Goal: Information Seeking & Learning: Find specific fact

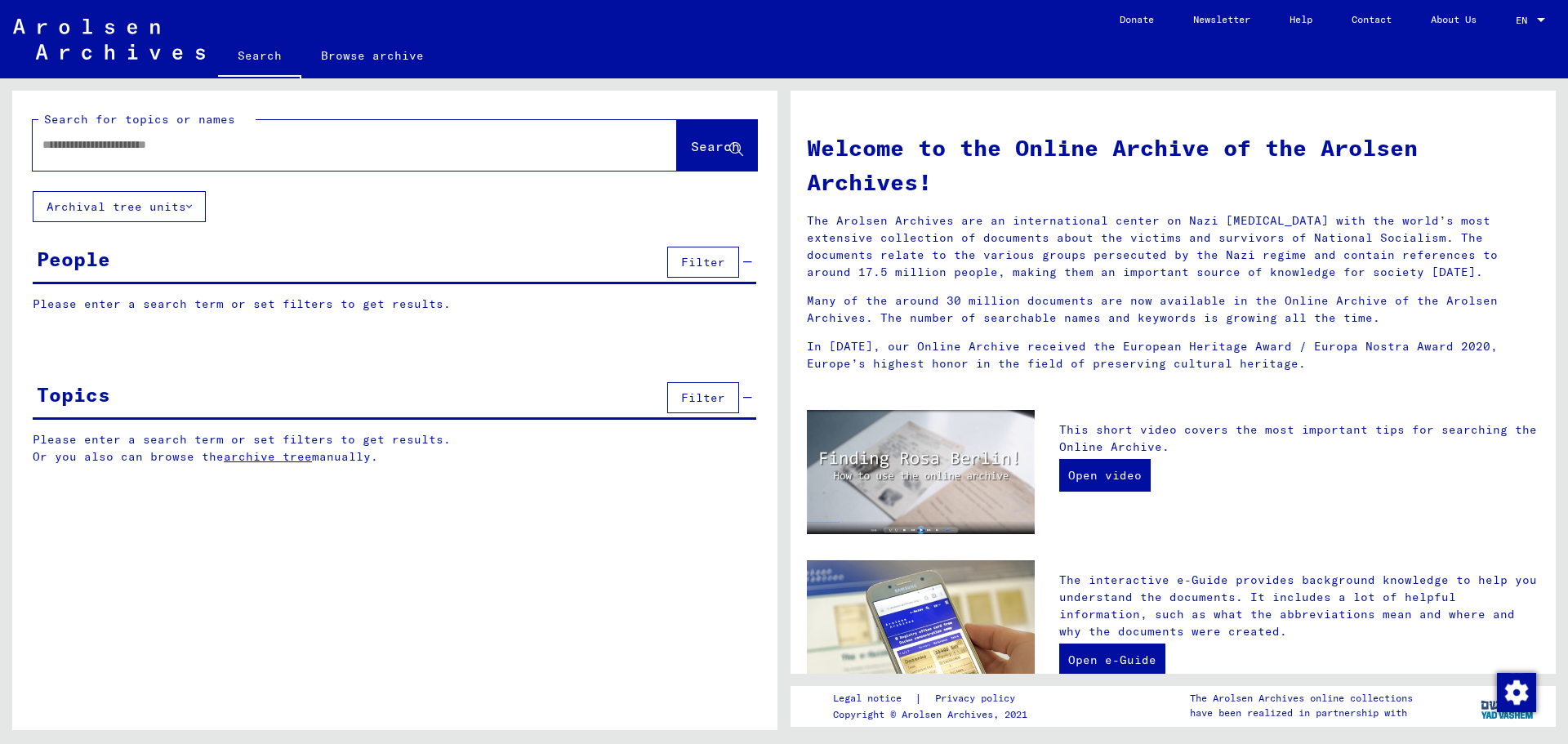
click at [300, 141] on input "text" at bounding box center [335, 145] width 586 height 17
type input "**********"
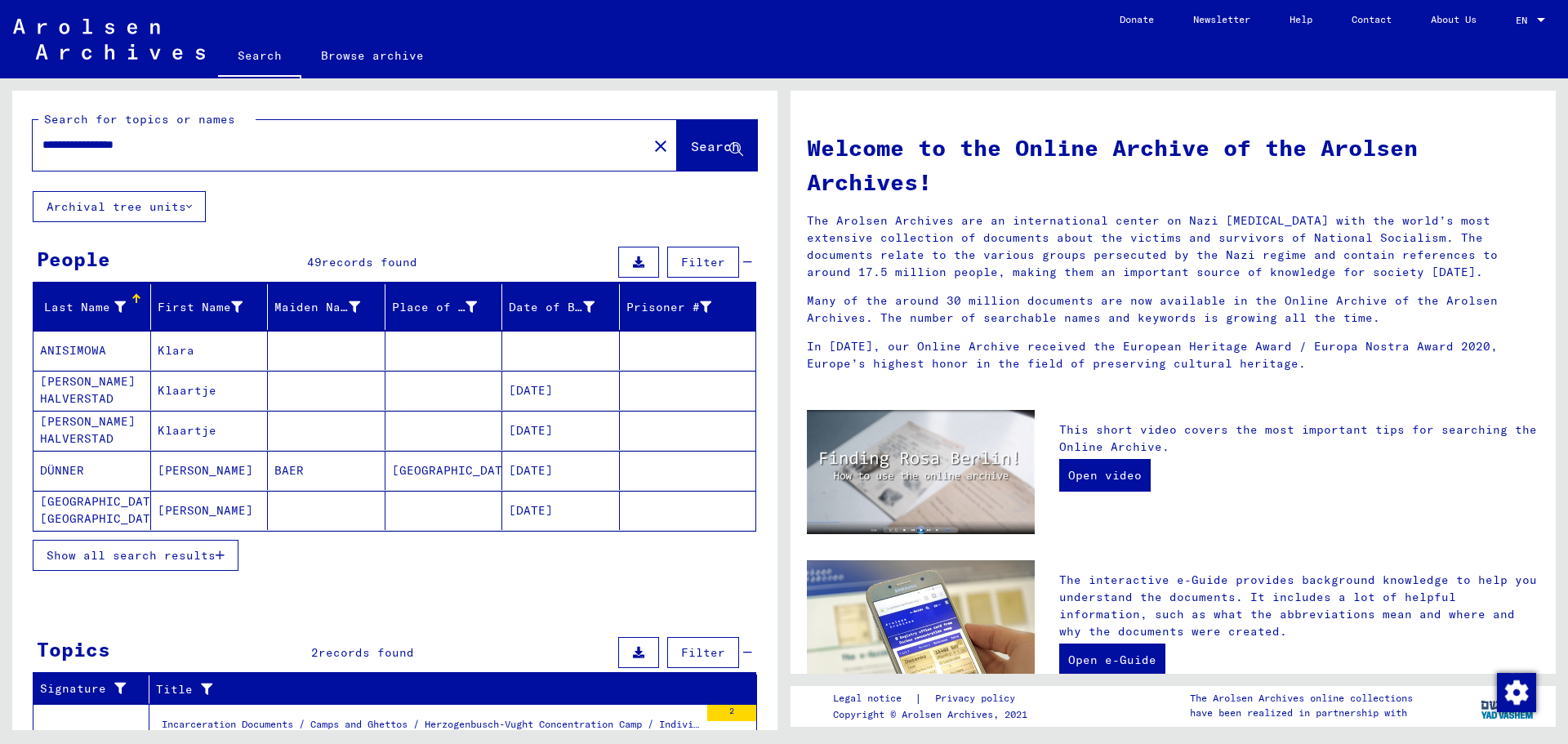
scroll to position [163, 0]
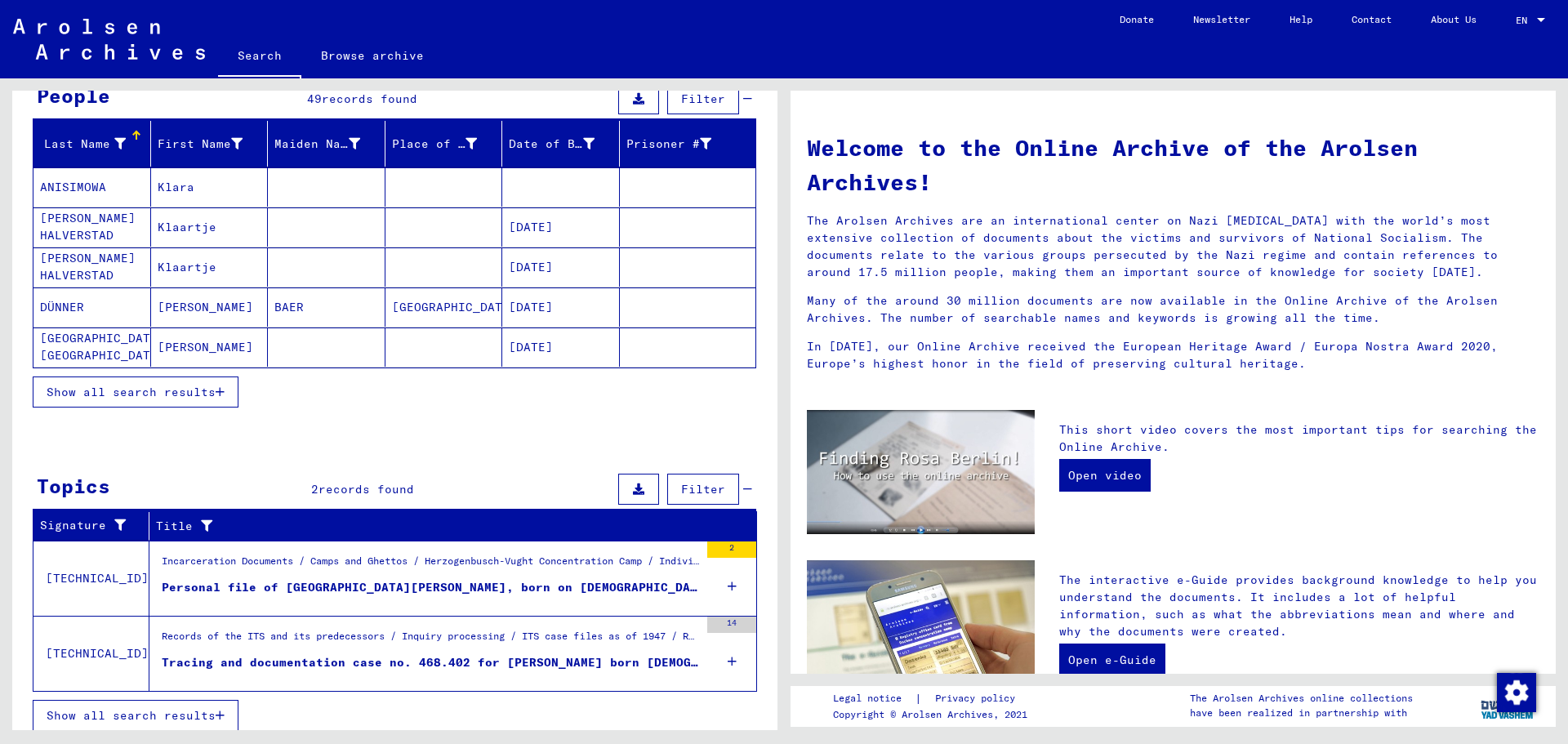
click at [186, 401] on button "Show all search results" at bounding box center [135, 392] width 206 height 31
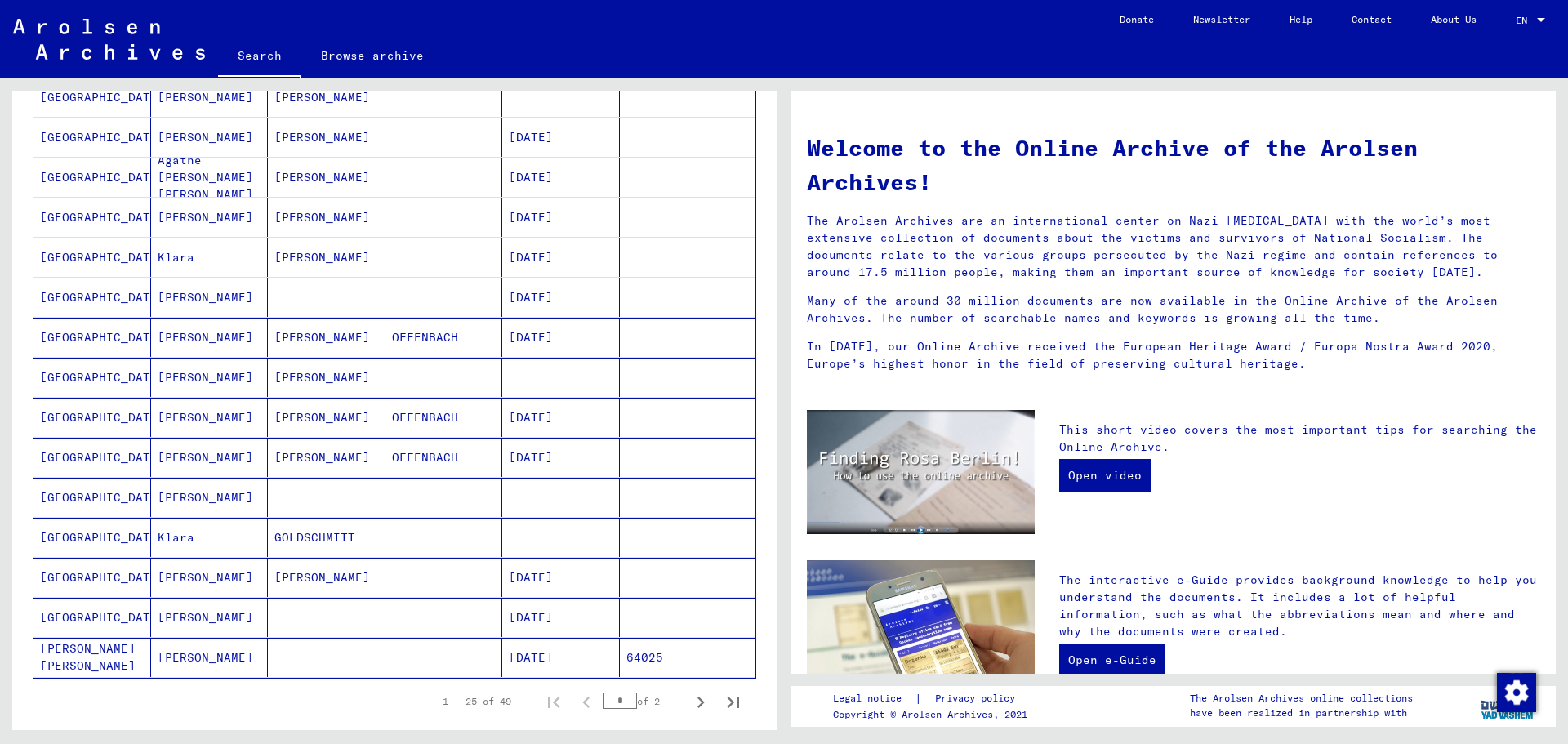
scroll to position [817, 0]
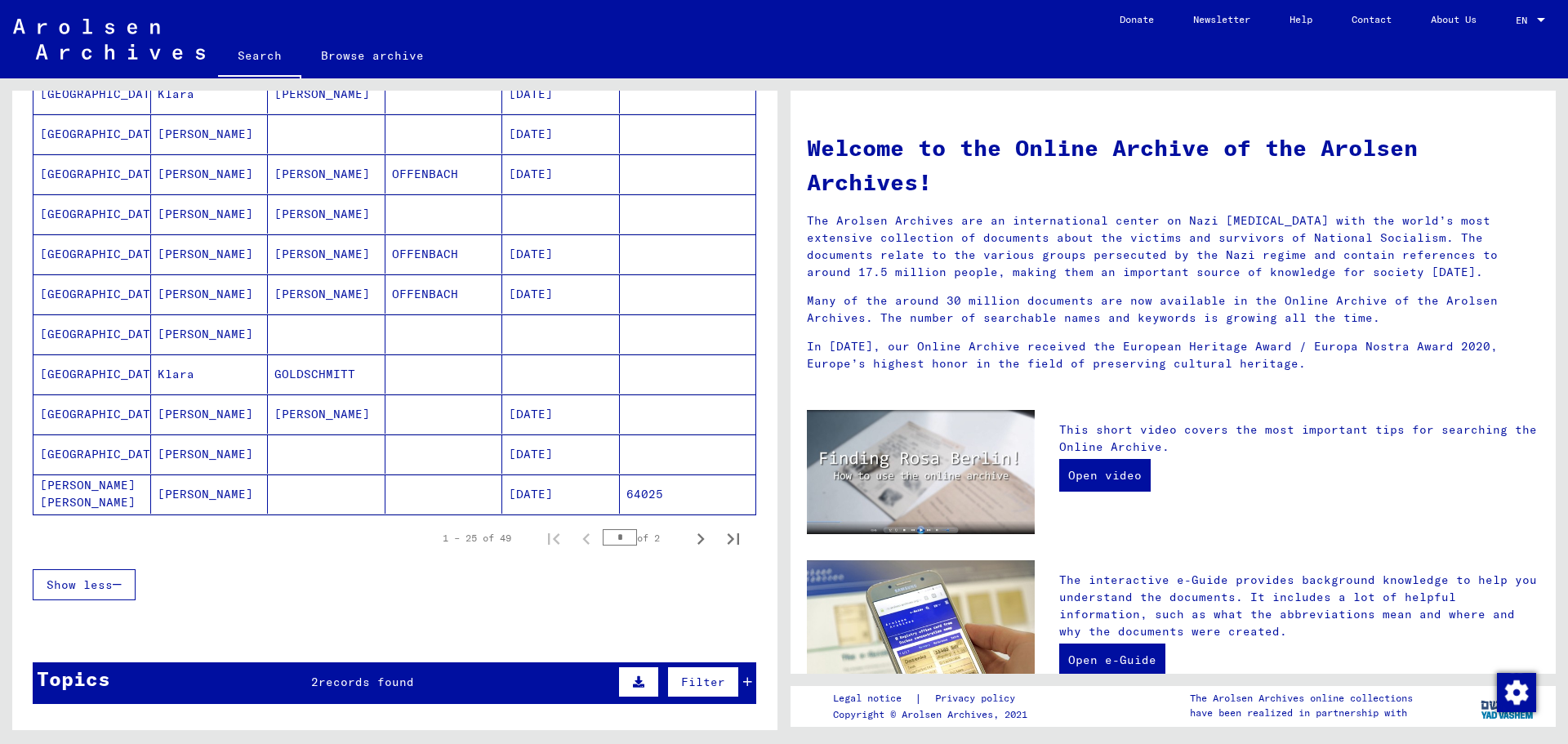
click at [83, 486] on mat-cell "[PERSON_NAME] [PERSON_NAME]" at bounding box center [93, 494] width 118 height 40
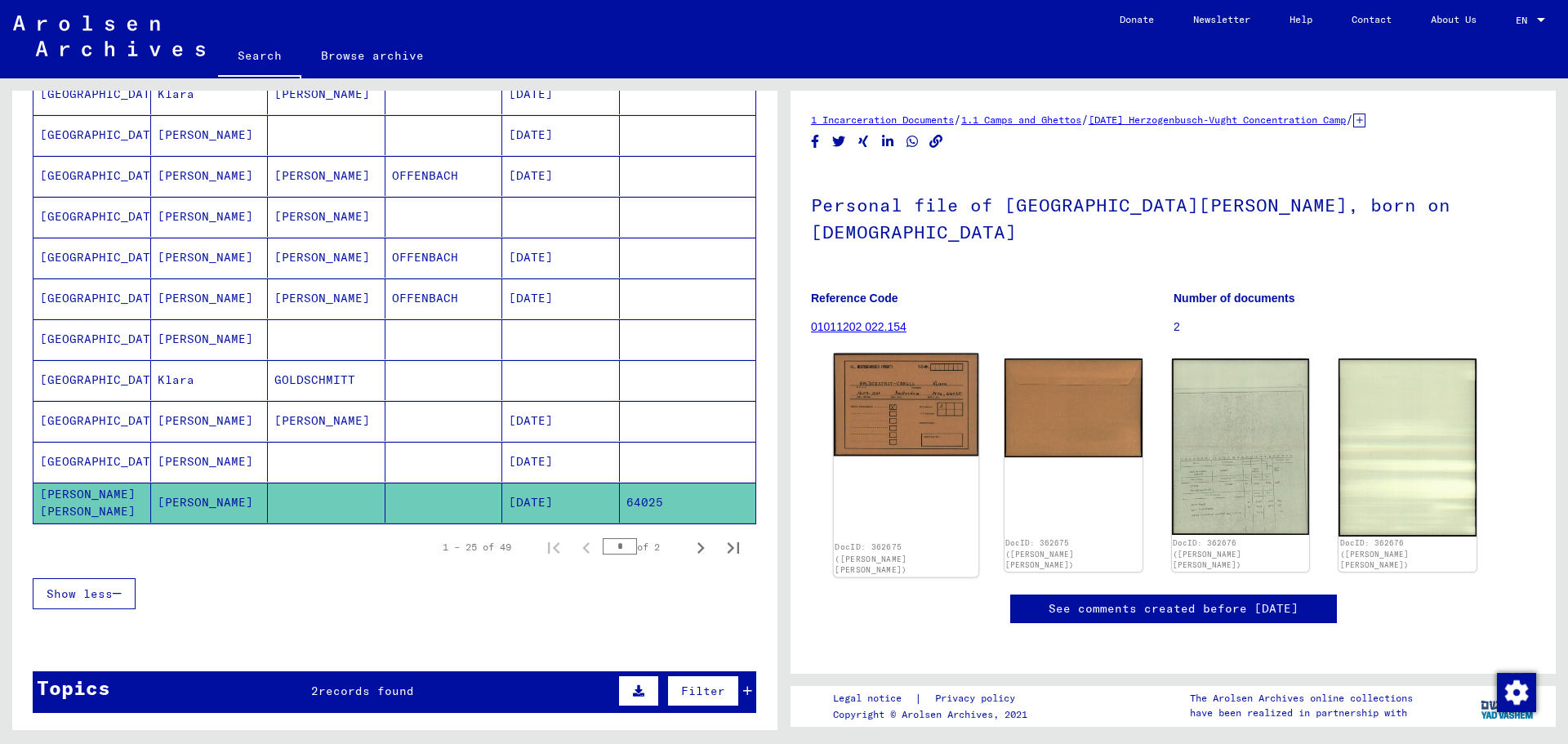
click at [866, 405] on img at bounding box center [906, 405] width 145 height 103
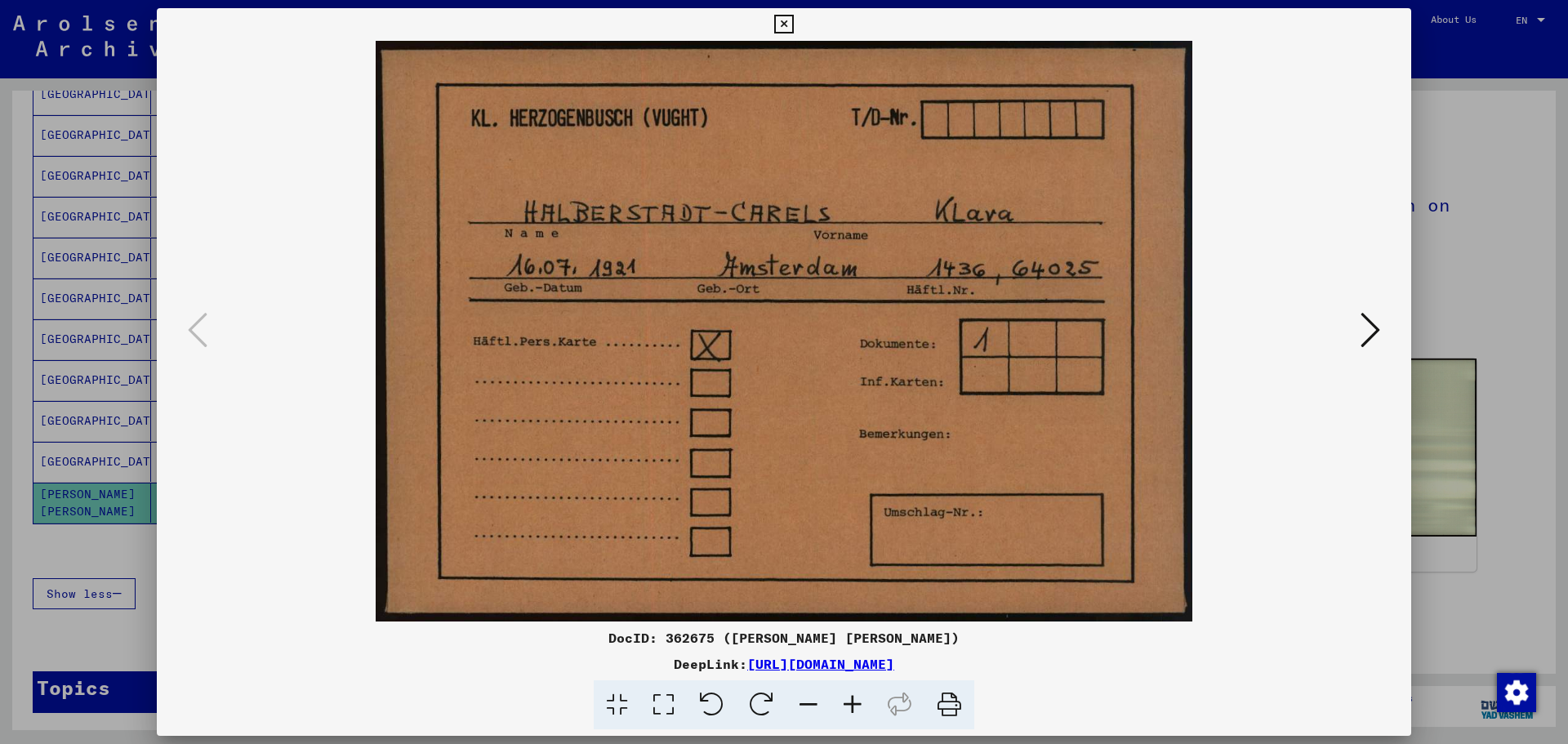
click at [1366, 322] on icon at bounding box center [1370, 330] width 19 height 40
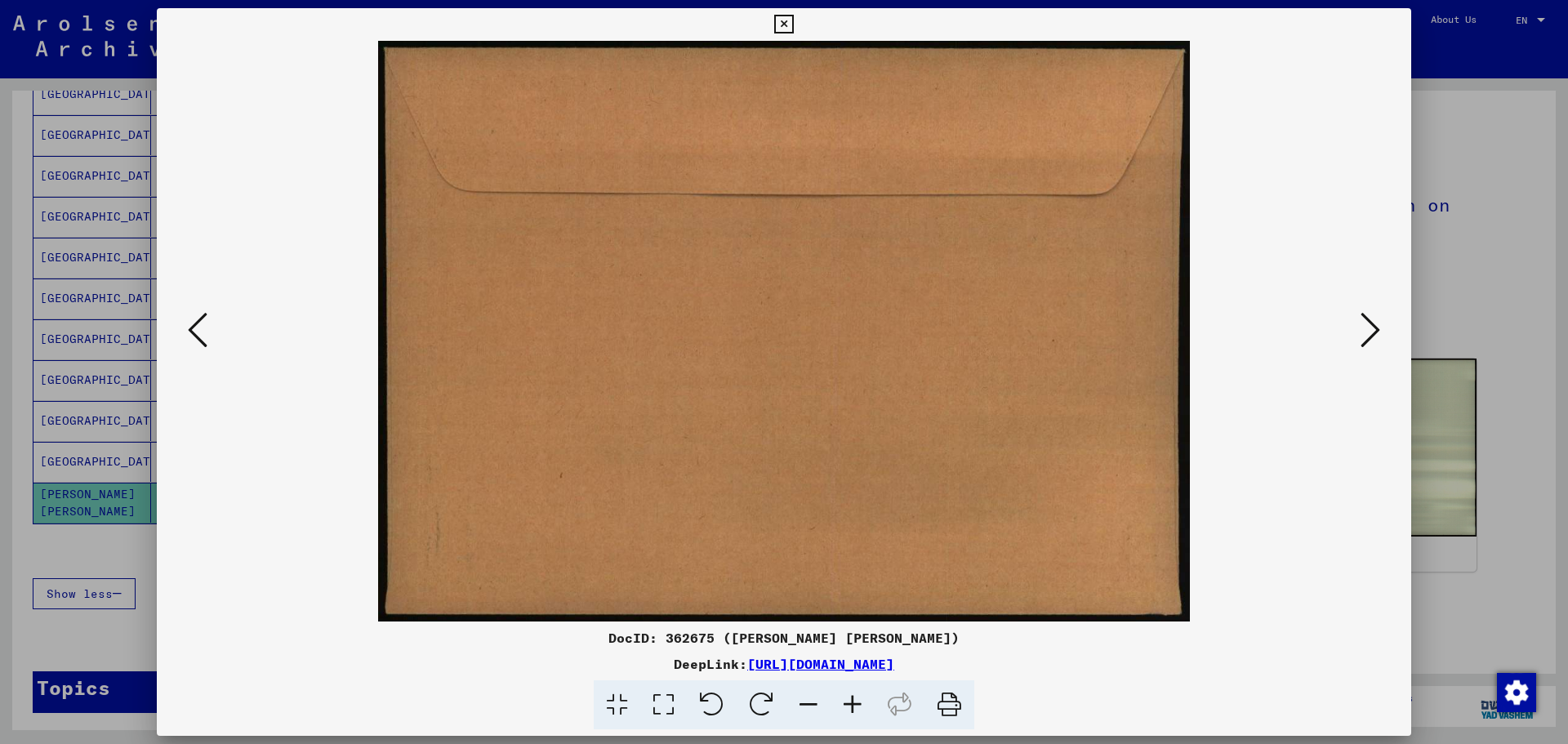
click at [1366, 322] on icon at bounding box center [1370, 330] width 19 height 40
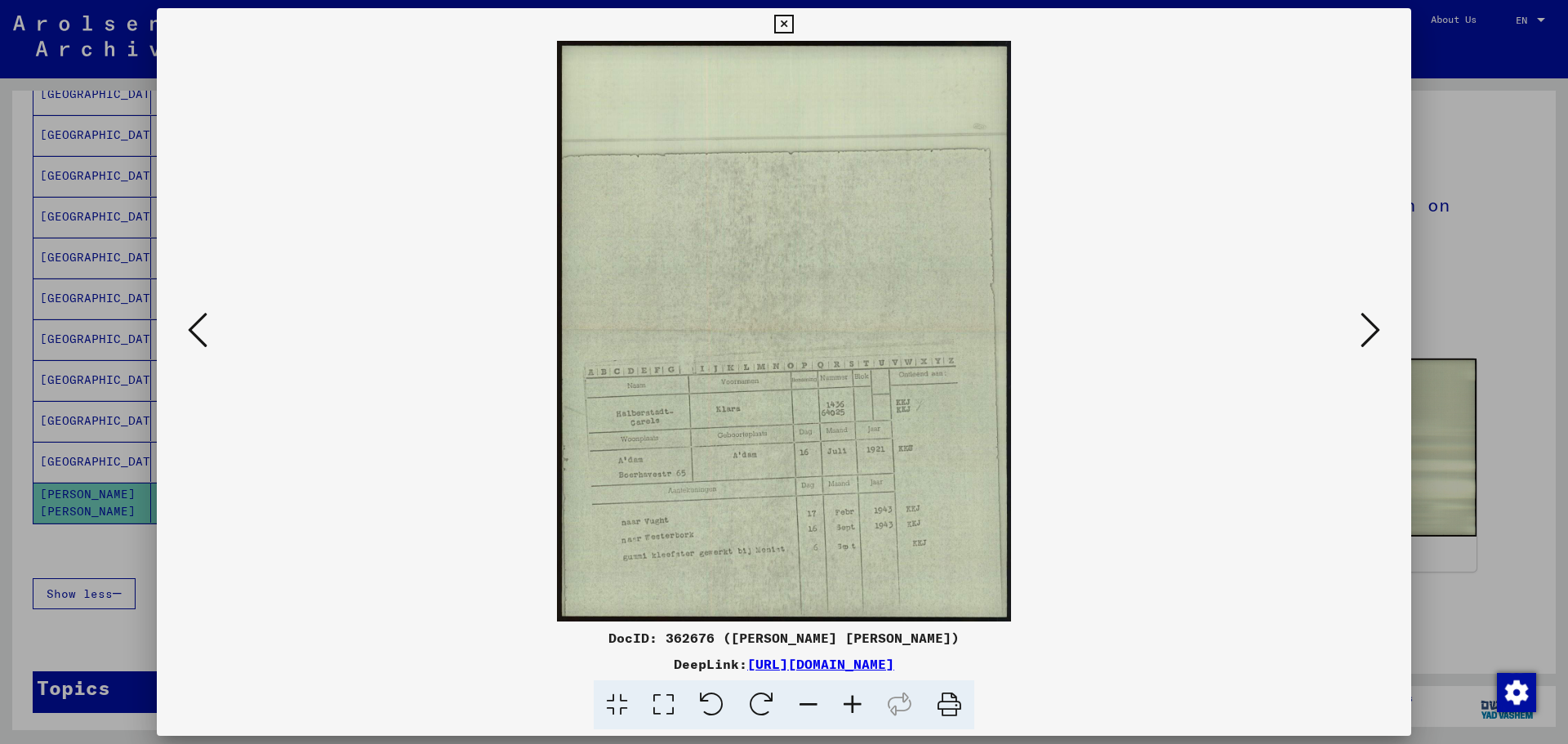
click at [1366, 322] on icon at bounding box center [1370, 330] width 19 height 40
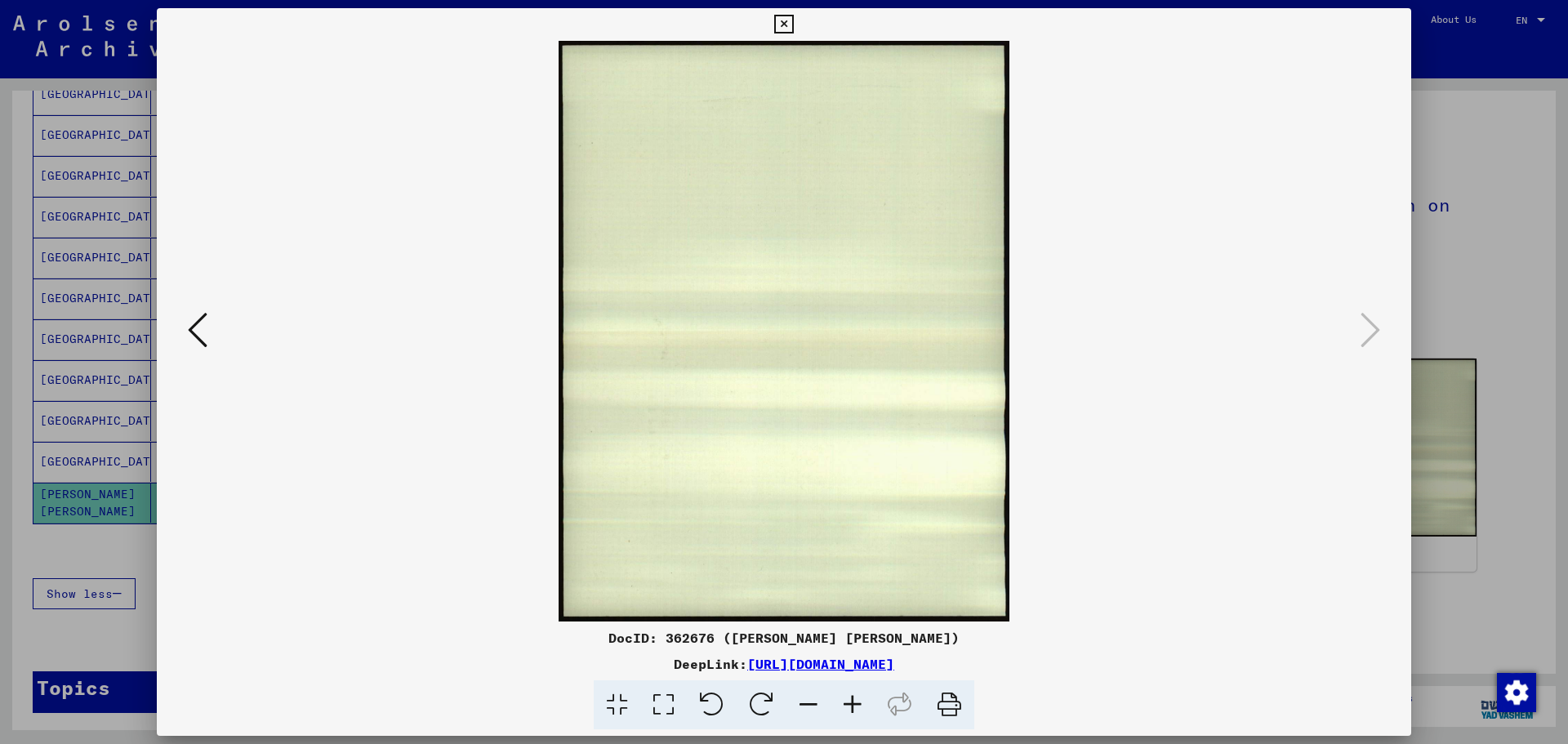
click at [1502, 532] on div at bounding box center [784, 372] width 1568 height 744
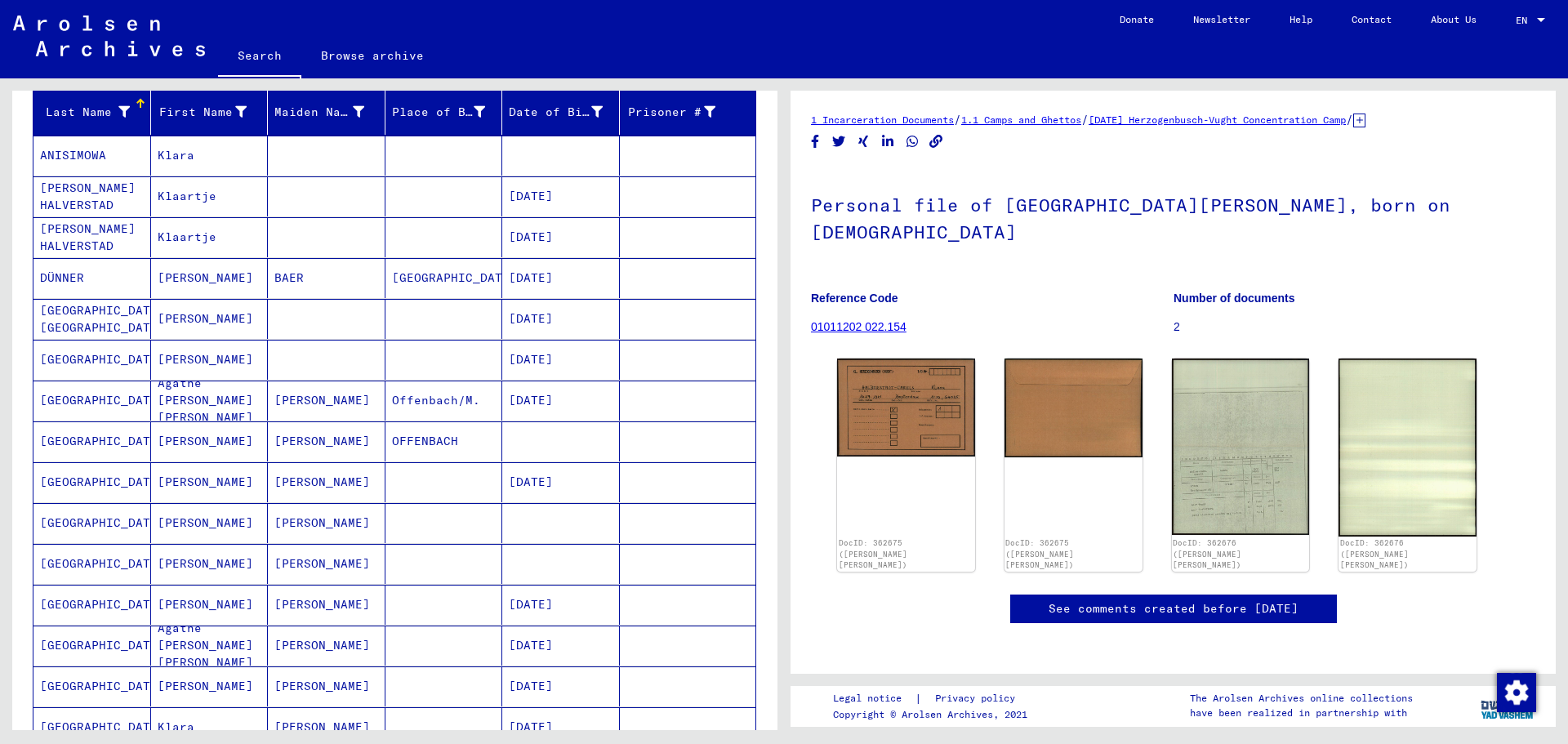
scroll to position [175, 0]
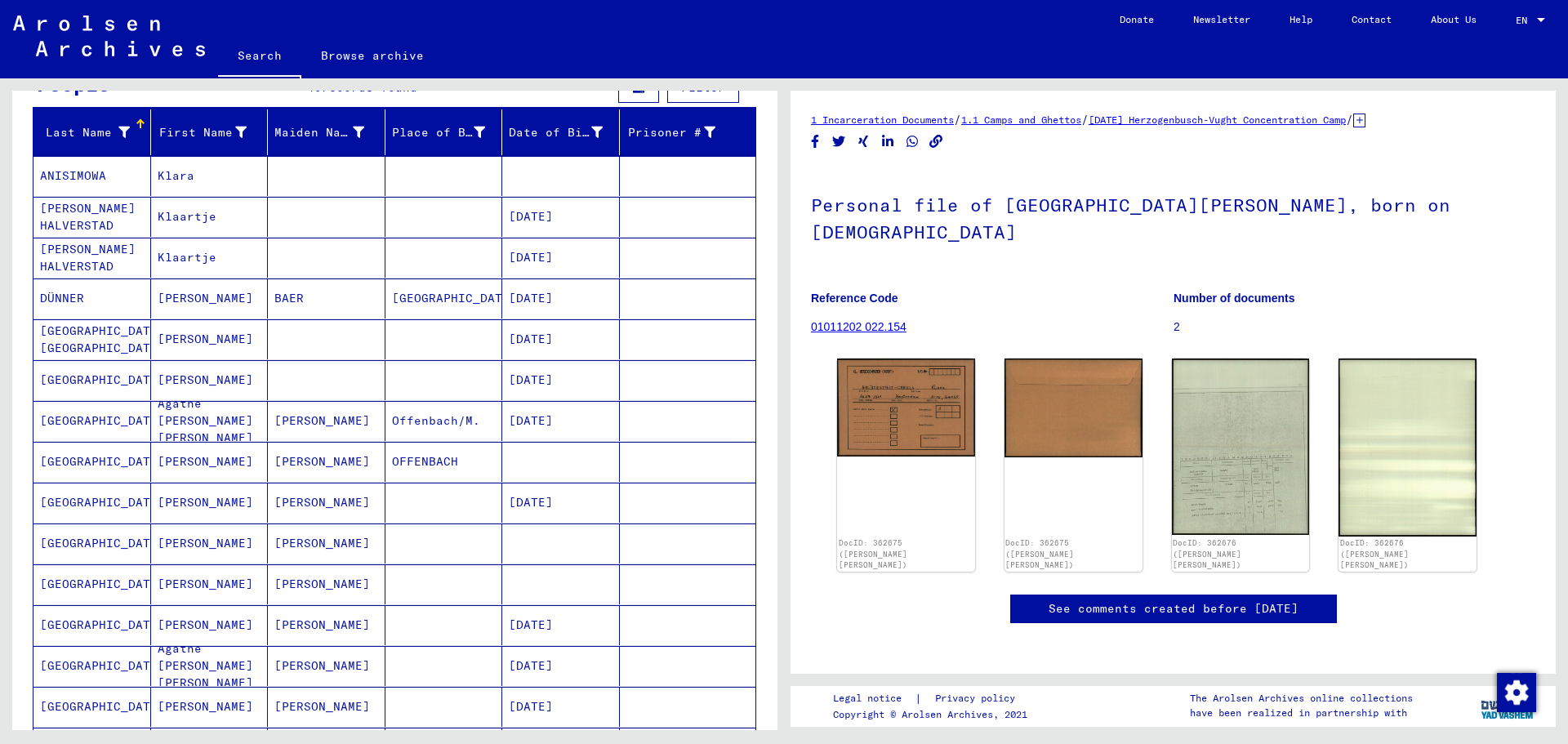
click at [561, 339] on mat-cell "[DATE]" at bounding box center [562, 339] width 118 height 40
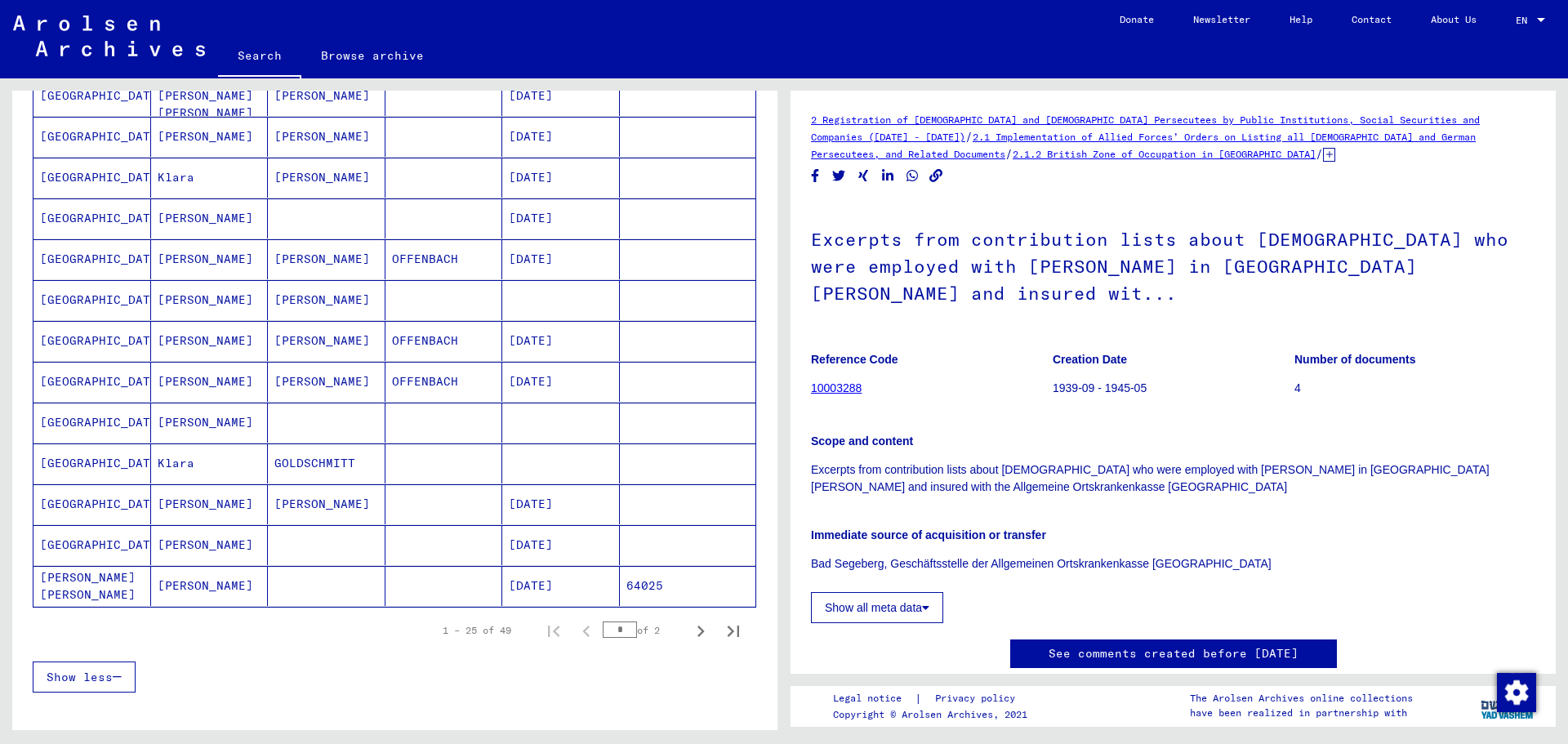
scroll to position [992, 0]
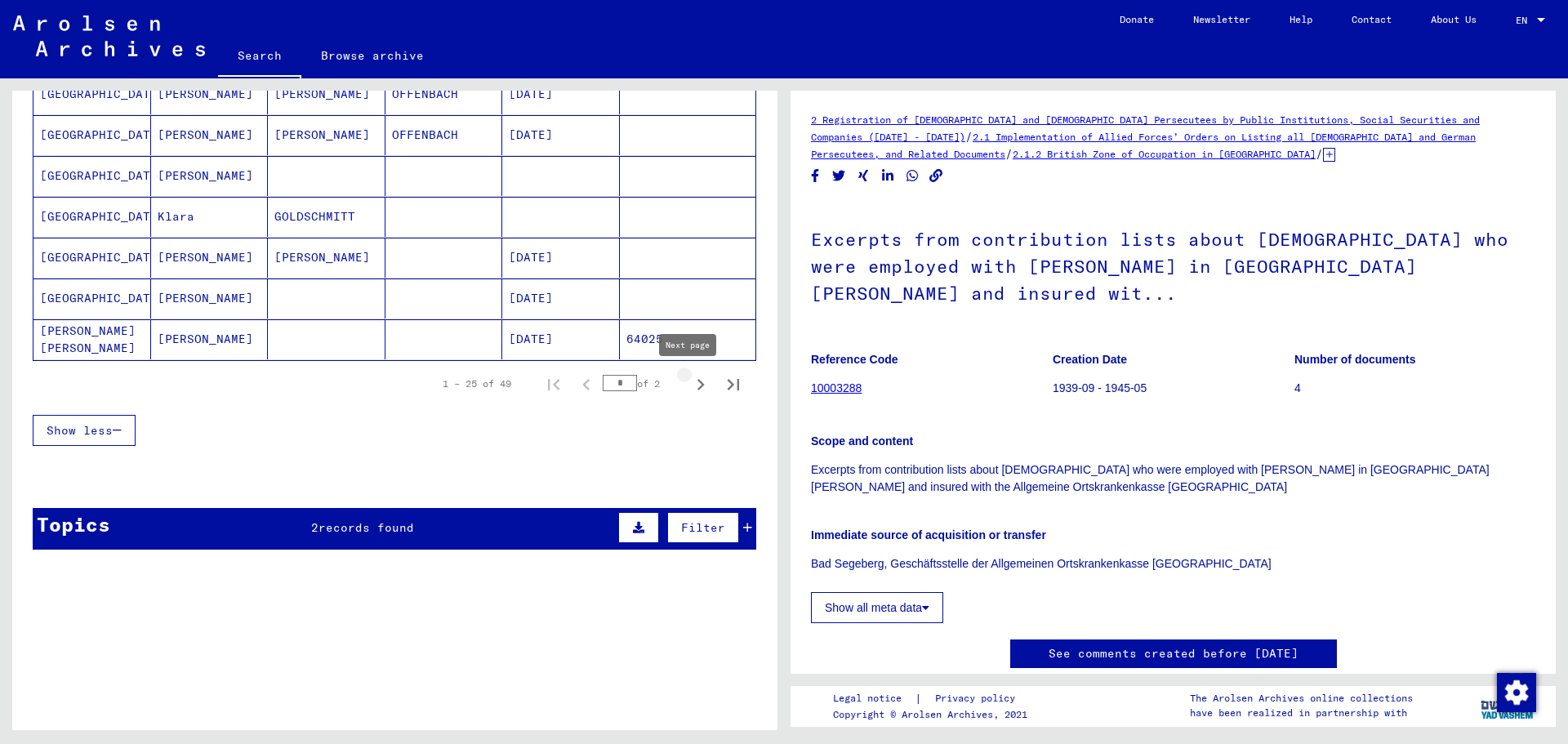
click at [698, 386] on icon "Next page" at bounding box center [701, 385] width 8 height 12
type input "*"
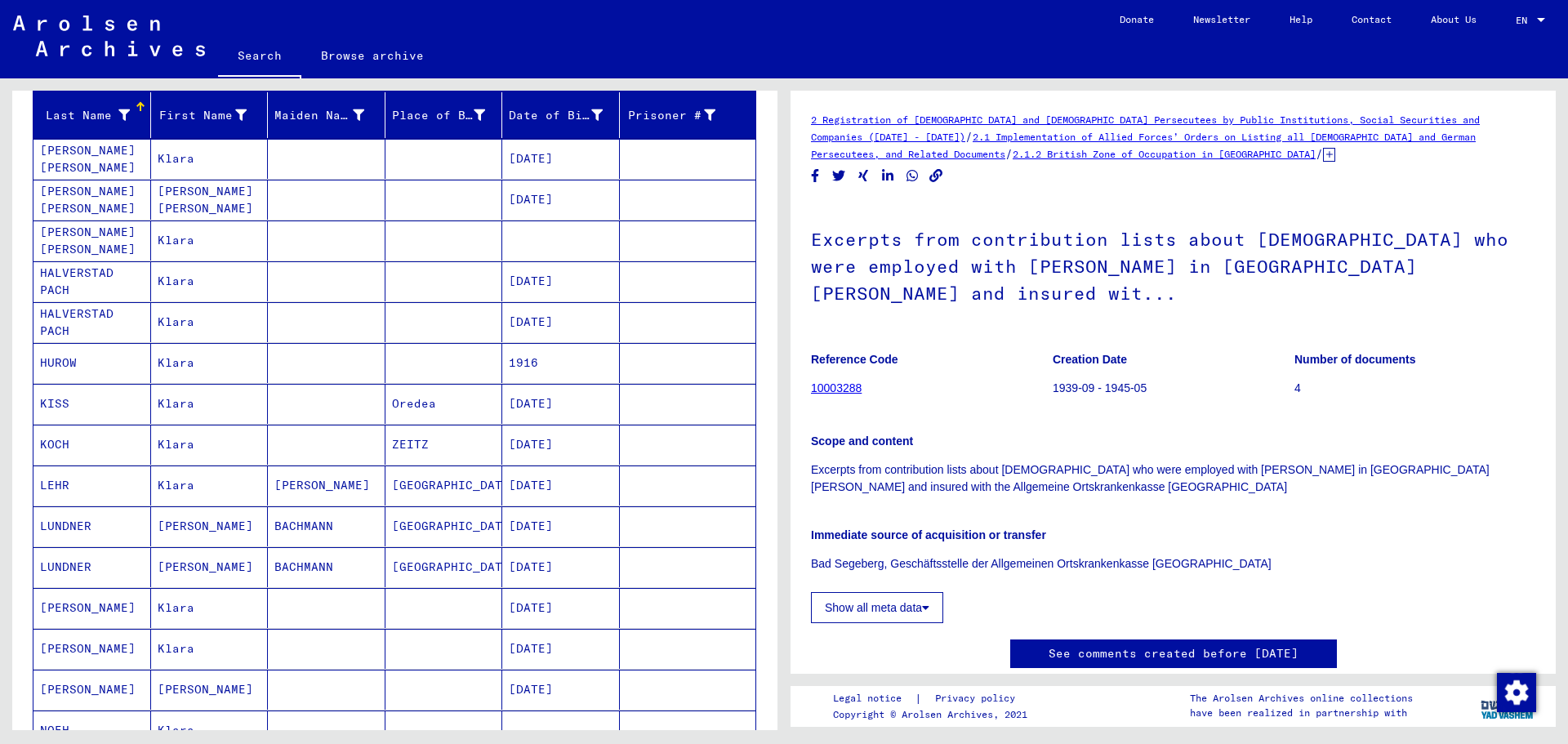
scroll to position [6, 0]
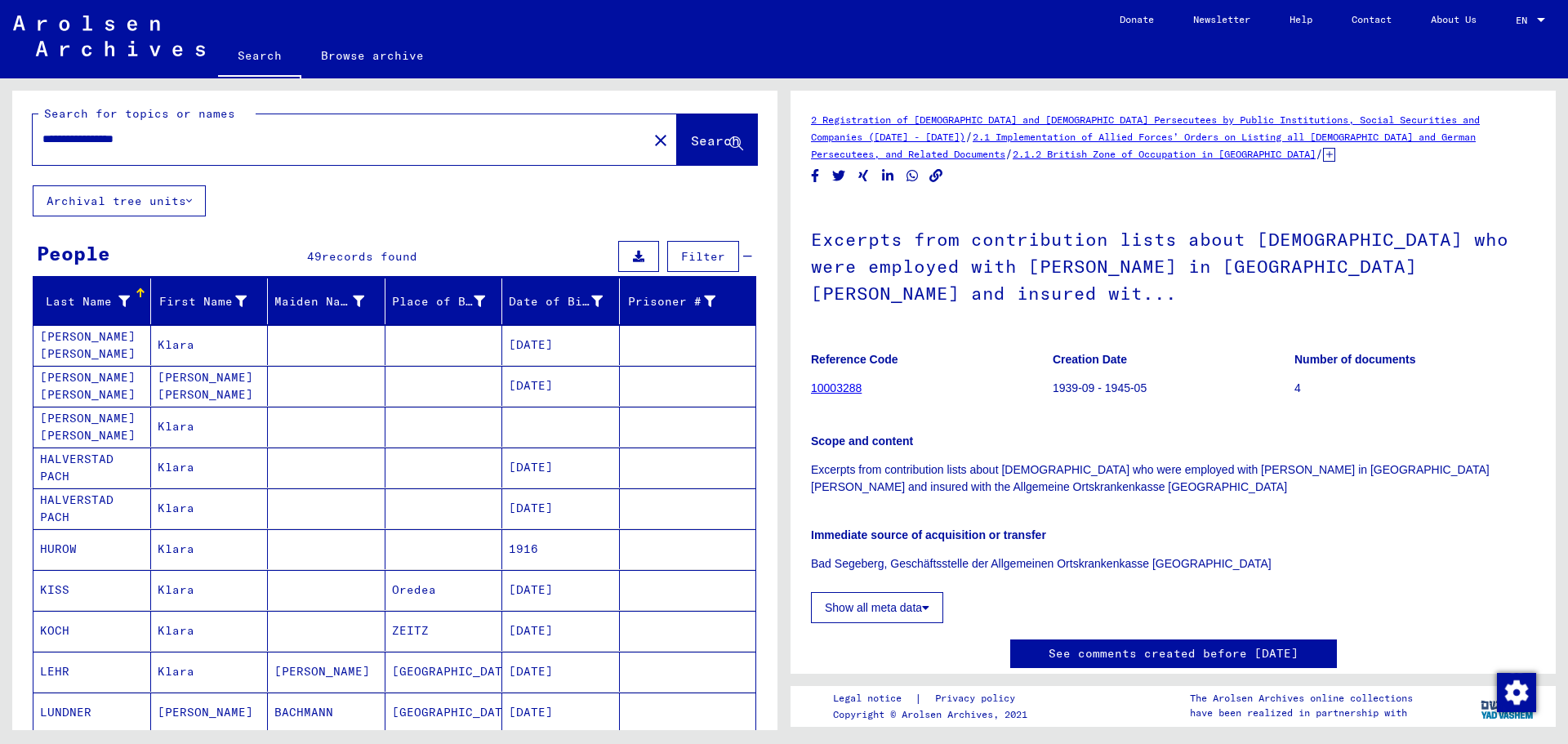
click at [560, 344] on mat-cell "[DATE]" at bounding box center [562, 344] width 118 height 40
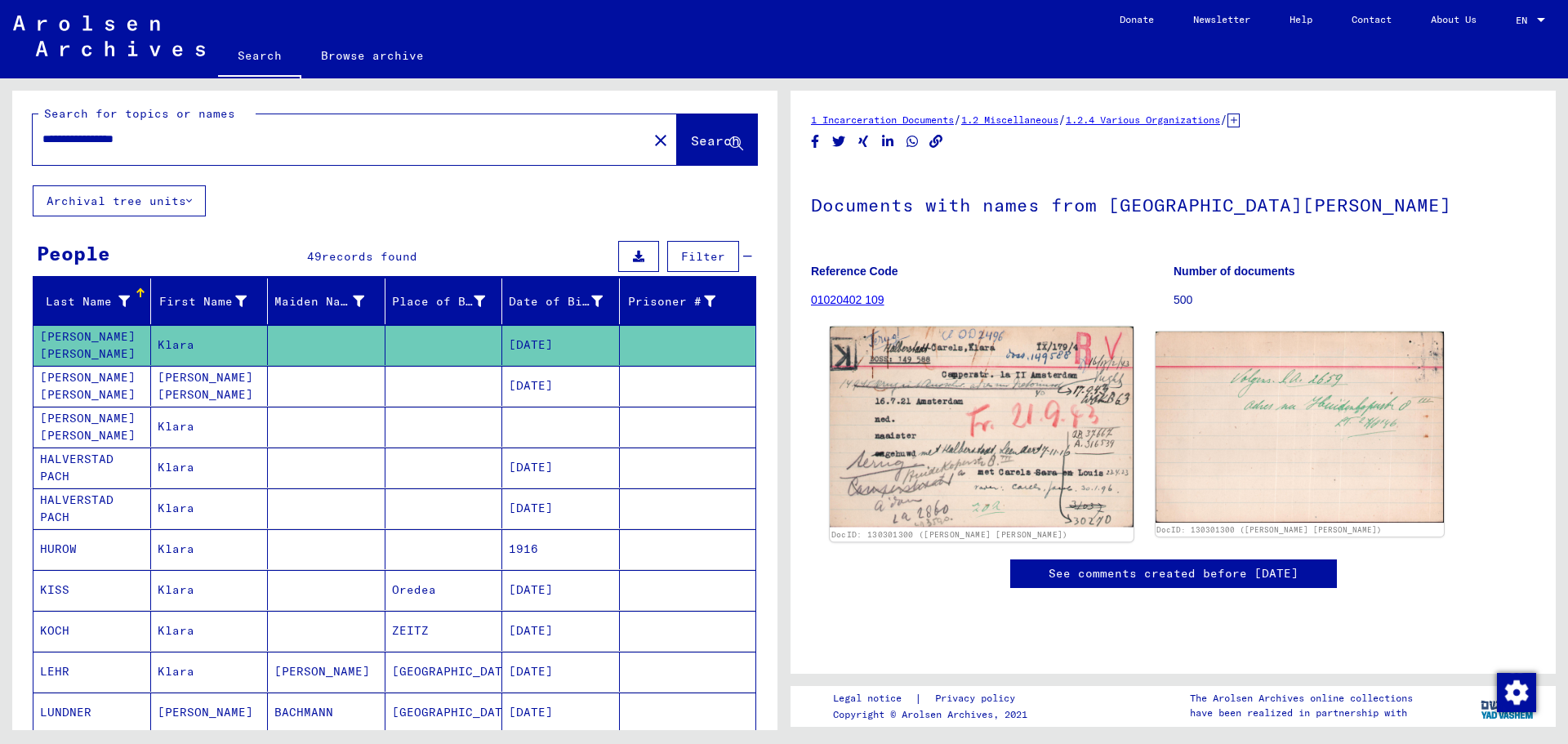
click at [902, 424] on img at bounding box center [981, 427] width 303 height 201
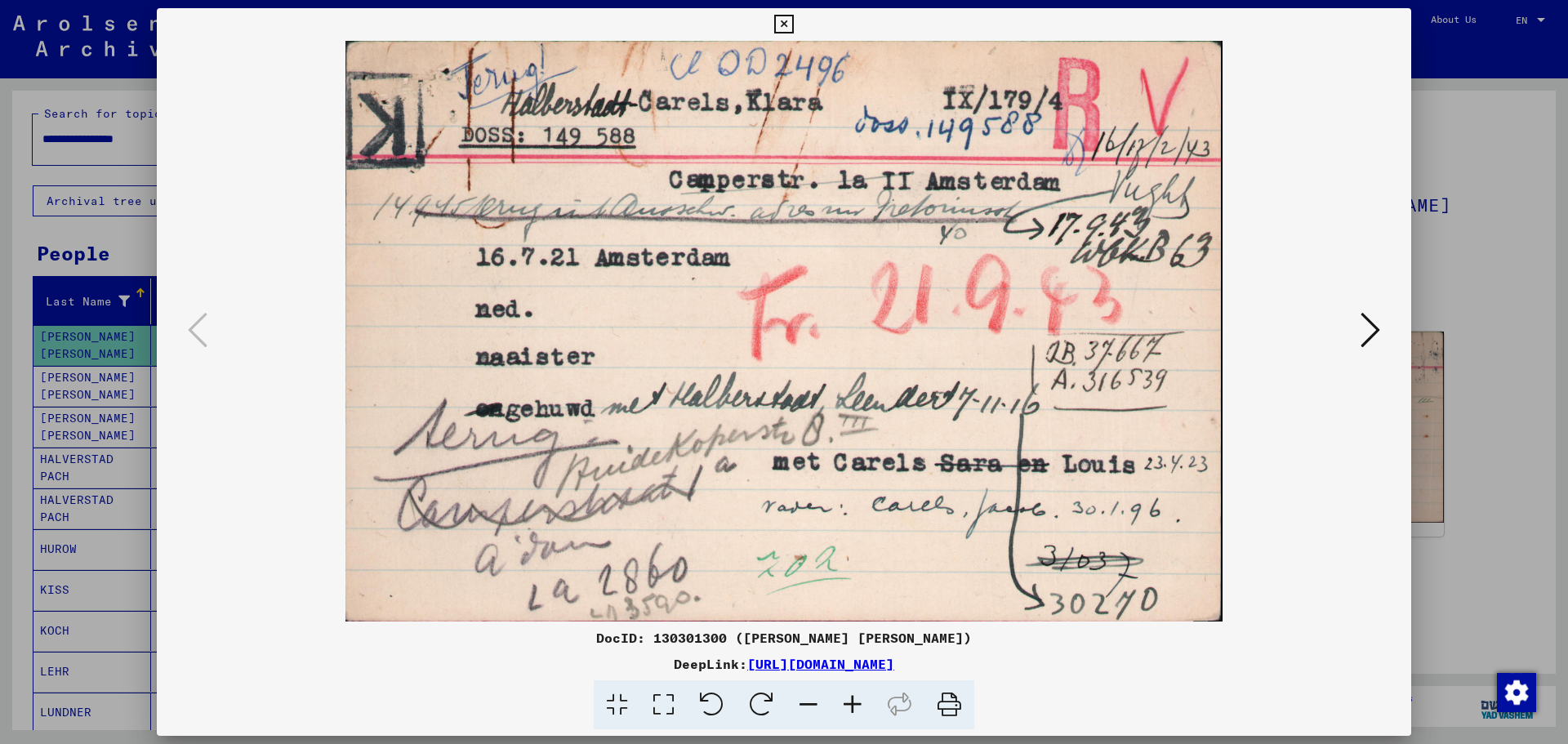
click at [1374, 322] on icon at bounding box center [1370, 330] width 19 height 40
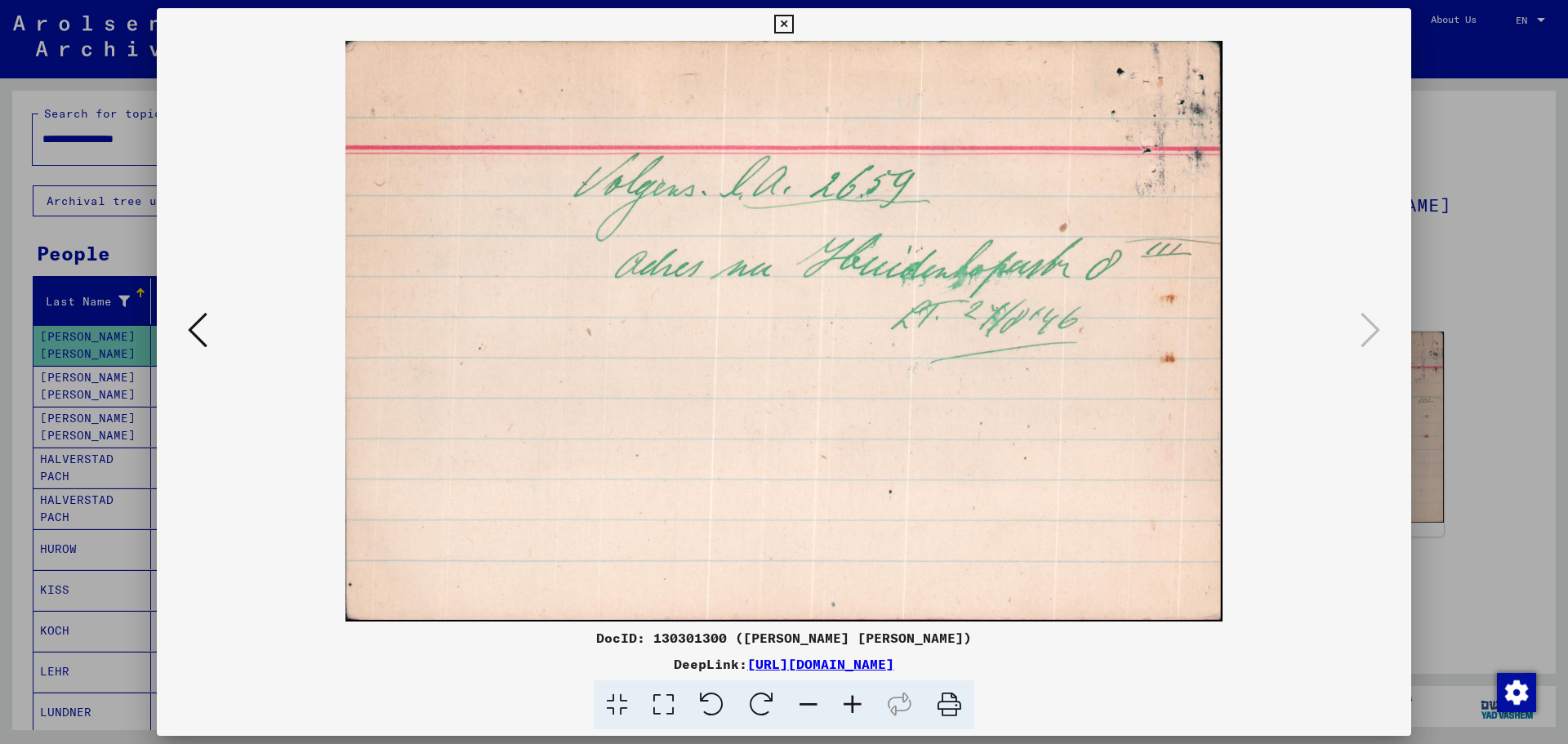
click at [1493, 494] on div at bounding box center [784, 372] width 1568 height 744
